Goal: Navigation & Orientation: Understand site structure

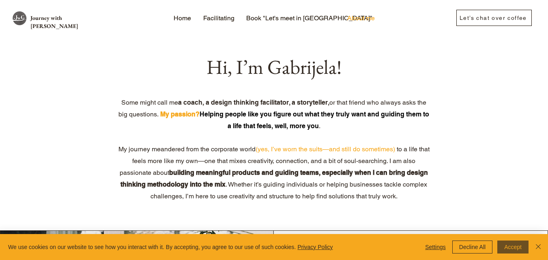
drag, startPoint x: 523, startPoint y: 250, endPoint x: 518, endPoint y: 250, distance: 4.1
click at [522, 250] on button "Accept" at bounding box center [512, 247] width 31 height 13
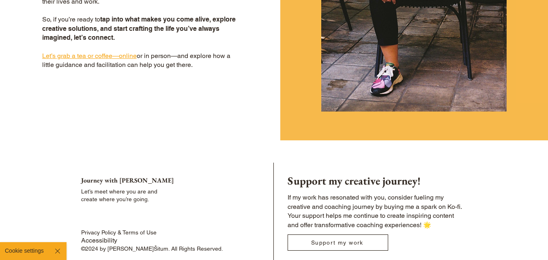
scroll to position [730, 0]
